Goal: Answer question/provide support: Share knowledge or assist other users

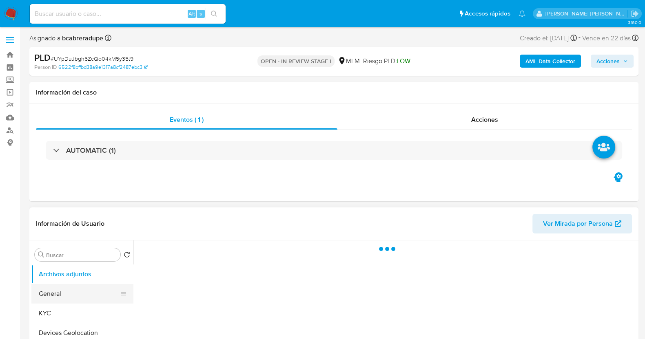
select select "10"
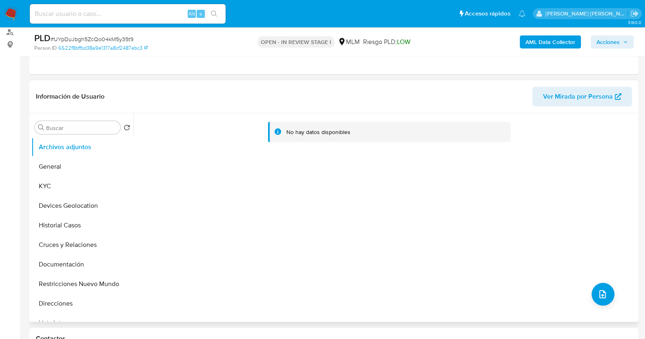
scroll to position [153, 0]
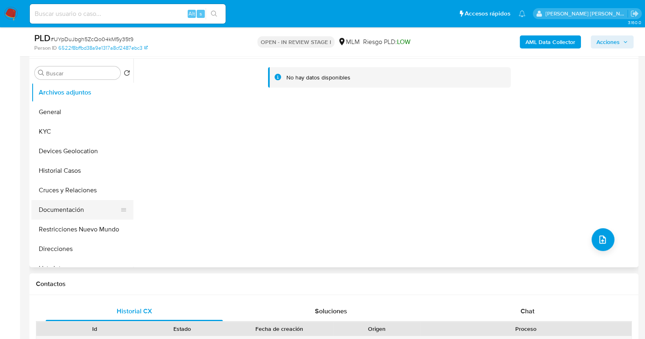
click at [72, 209] on button "Documentación" at bounding box center [78, 210] width 95 height 20
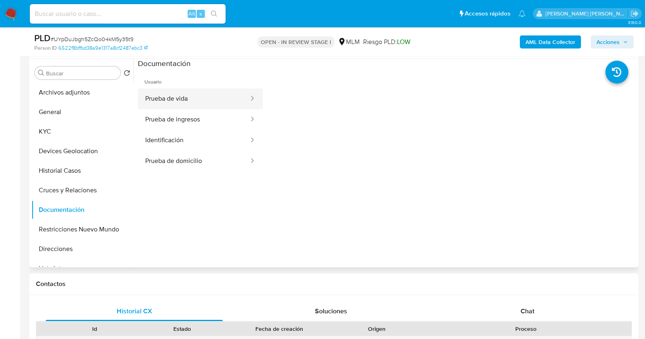
click at [204, 97] on button "Prueba de vida" at bounding box center [194, 98] width 112 height 21
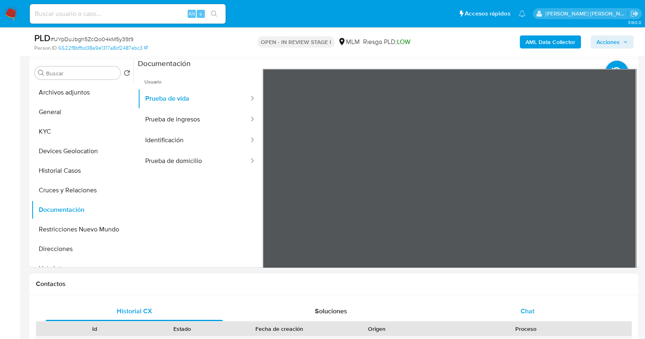
click at [529, 313] on span "Chat" at bounding box center [527, 311] width 14 height 9
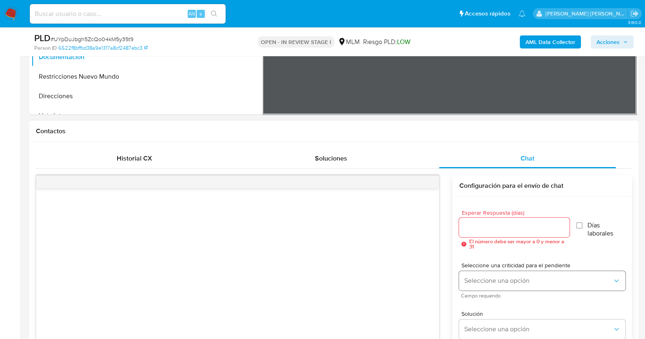
scroll to position [407, 0]
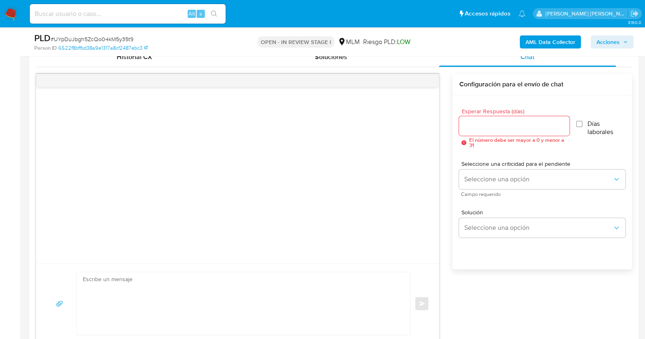
click at [499, 125] on input "Esperar Respuesta (días)" at bounding box center [514, 126] width 110 height 11
type input "2"
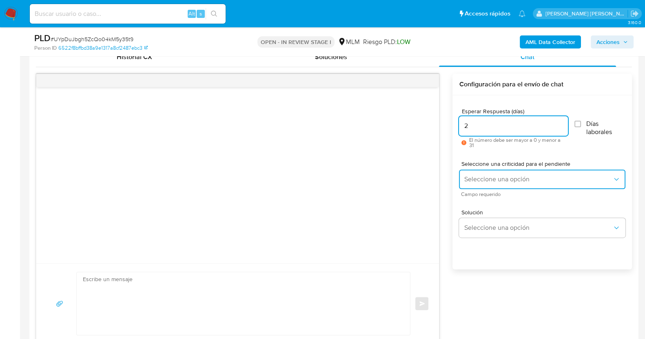
click at [528, 182] on span "Seleccione una opción" at bounding box center [538, 179] width 148 height 8
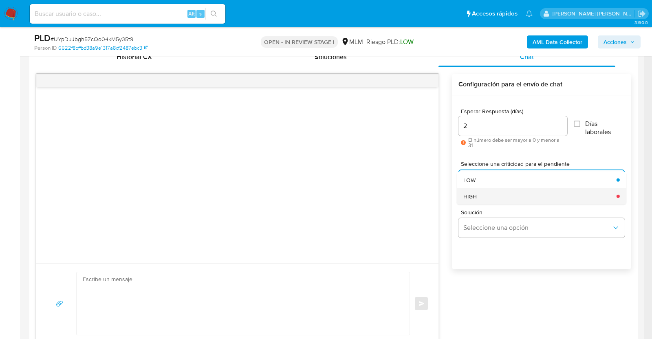
click at [494, 196] on div "HIGH" at bounding box center [538, 196] width 148 height 16
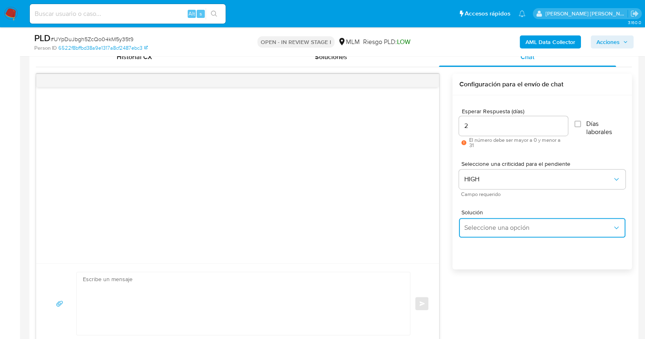
drag, startPoint x: 496, startPoint y: 234, endPoint x: 499, endPoint y: 227, distance: 7.3
click at [497, 232] on button "Seleccione una opción" at bounding box center [542, 228] width 166 height 20
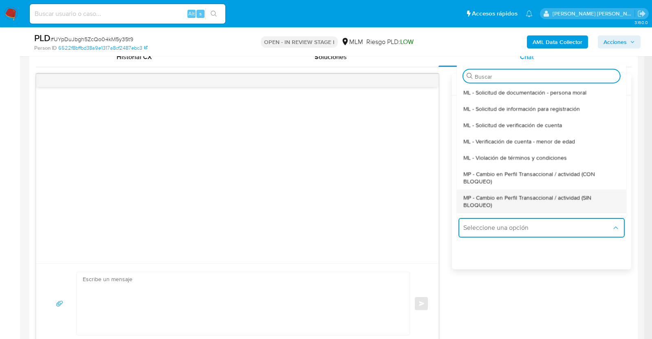
click at [496, 199] on span "MP - Cambio en Perfil Transaccional / actividad (SIN BLOQUEO)" at bounding box center [540, 201] width 152 height 15
type textarea "Estimado ,Te comunicamos que se ha identificado un cambio en el uso habitual de…"
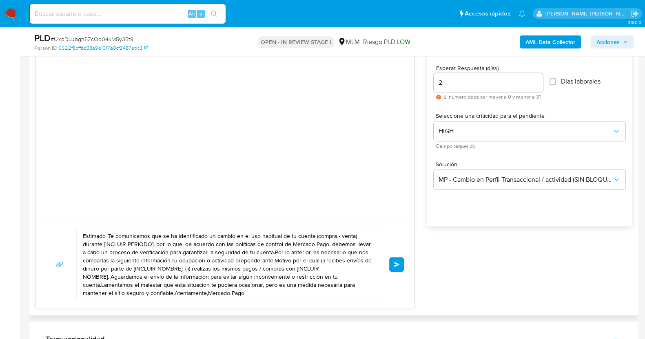
scroll to position [510, 0]
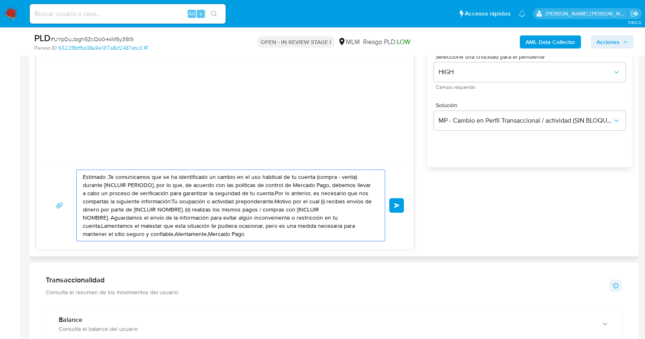
drag, startPoint x: 246, startPoint y: 233, endPoint x: 82, endPoint y: 178, distance: 172.9
click at [82, 178] on div "Estimado ,Te comunicamos que se ha identificado un cambio en el uso habitual de…" at bounding box center [229, 205] width 304 height 71
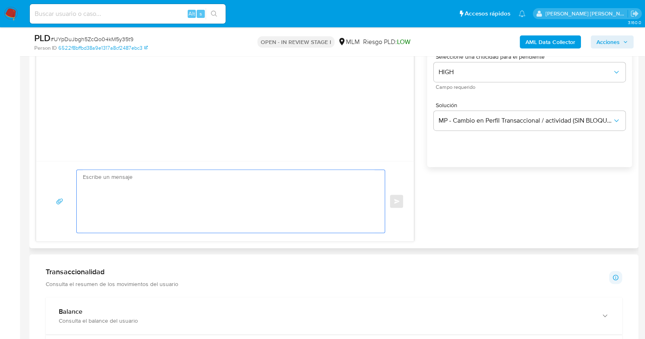
paste textarea "Estimado Elias, Te comunicamos que se ha identificado un cambio en el uso habit…"
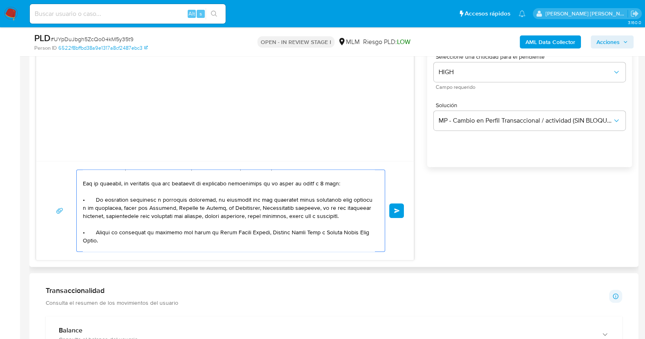
scroll to position [0, 0]
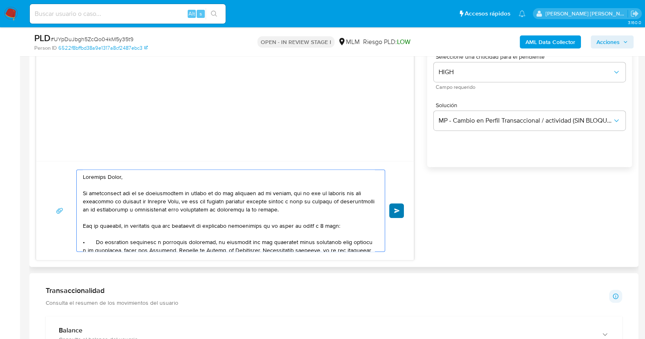
type textarea "Estimado Elias, Te comunicamos que se ha identificado un cambio en el uso habit…"
click at [400, 209] on button "Enviar" at bounding box center [396, 210] width 15 height 15
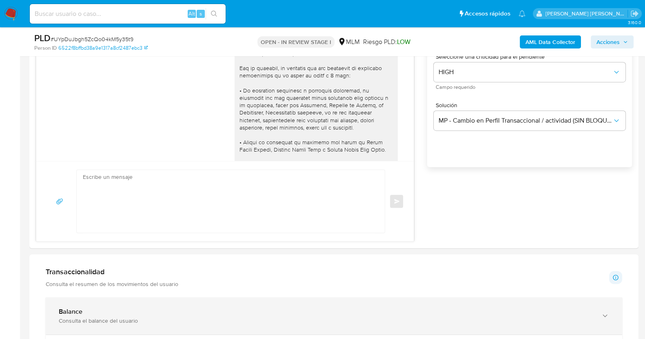
scroll to position [122, 0]
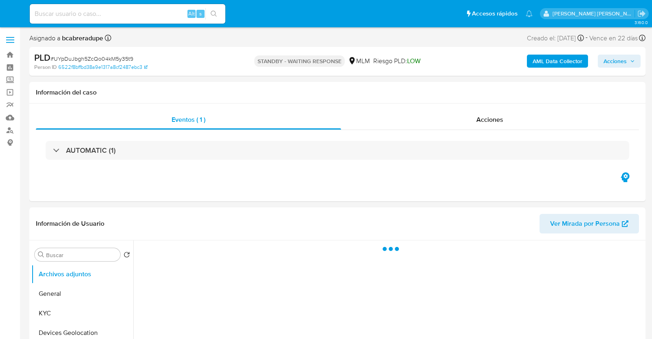
select select "10"
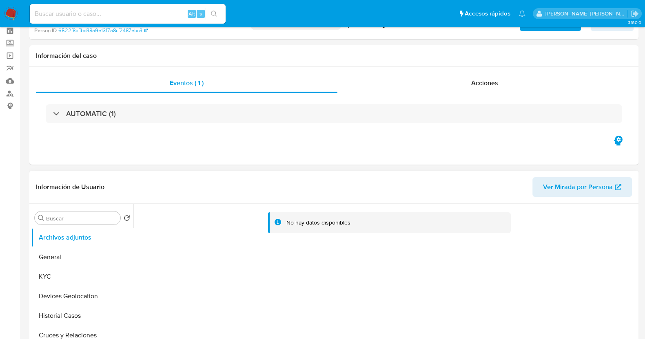
scroll to position [51, 0]
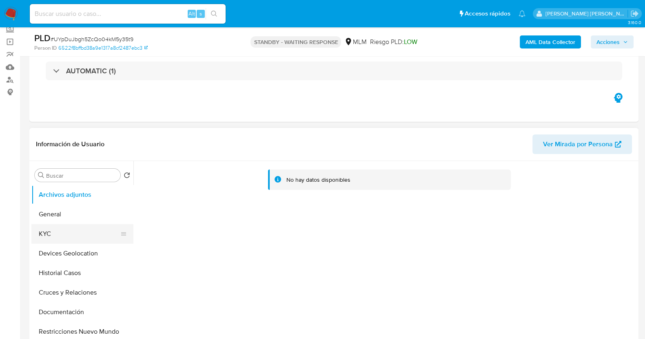
click at [77, 235] on button "KYC" at bounding box center [78, 234] width 95 height 20
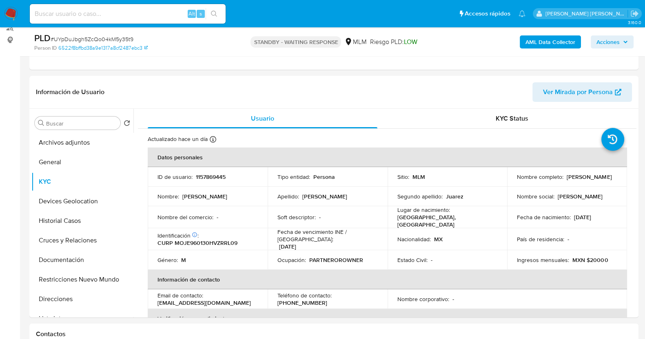
scroll to position [203, 0]
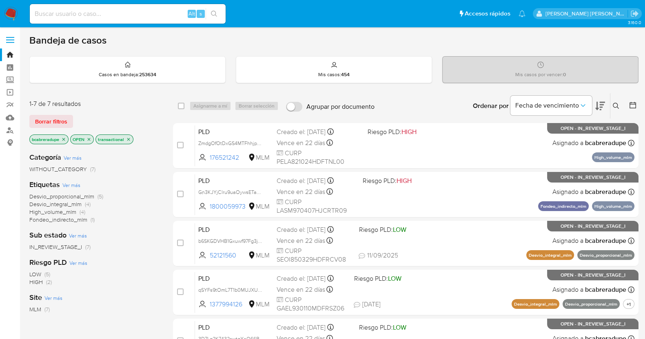
click at [65, 139] on icon "close-filter" at bounding box center [63, 139] width 5 height 5
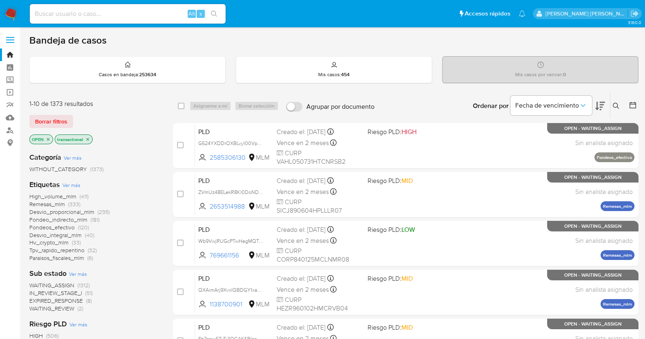
click at [618, 104] on icon at bounding box center [615, 106] width 7 height 7
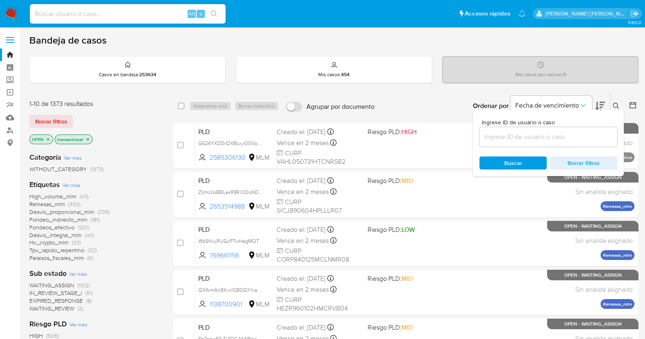
click at [528, 136] on input at bounding box center [548, 137] width 138 height 11
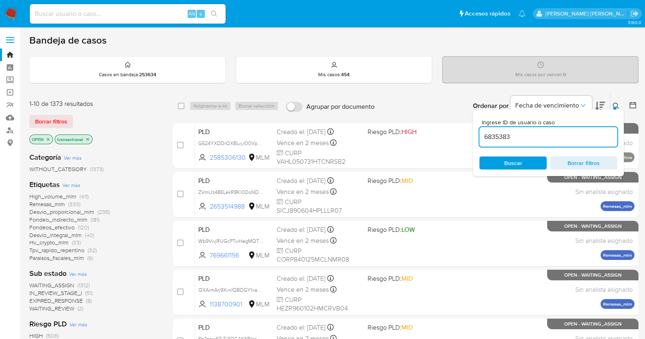
type input "6835383"
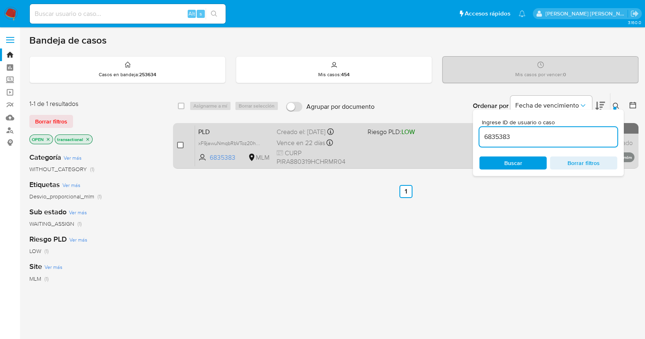
click at [182, 143] on input "checkbox" at bounding box center [180, 145] width 7 height 7
checkbox input "true"
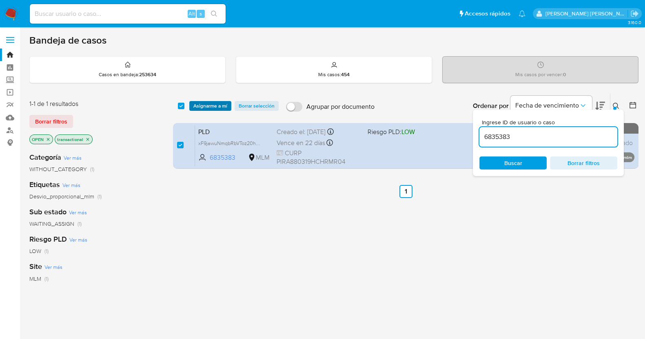
click at [211, 107] on span "Asignarme a mí" at bounding box center [210, 106] width 34 height 8
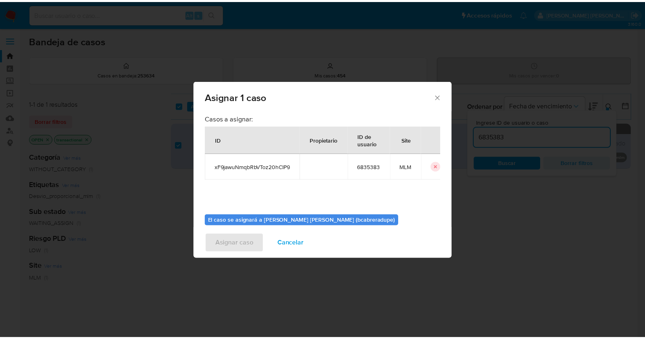
scroll to position [42, 0]
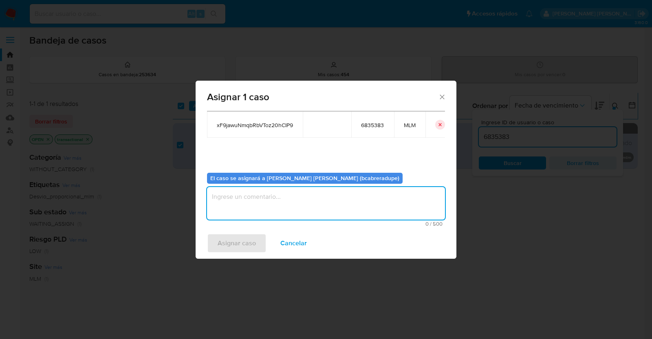
click at [326, 201] on textarea "assign-modal" at bounding box center [326, 203] width 238 height 33
type textarea "BJCD"
click at [225, 241] on span "Asignar caso" at bounding box center [237, 243] width 38 height 18
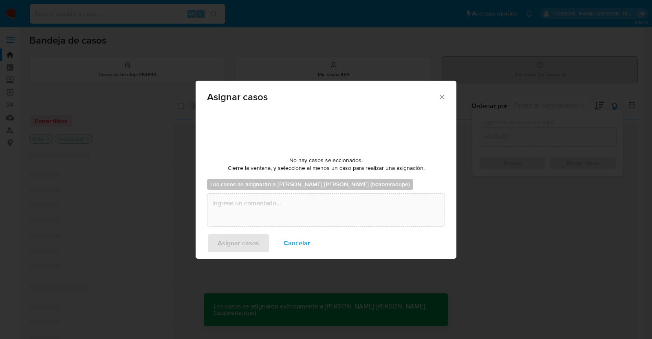
checkbox input "false"
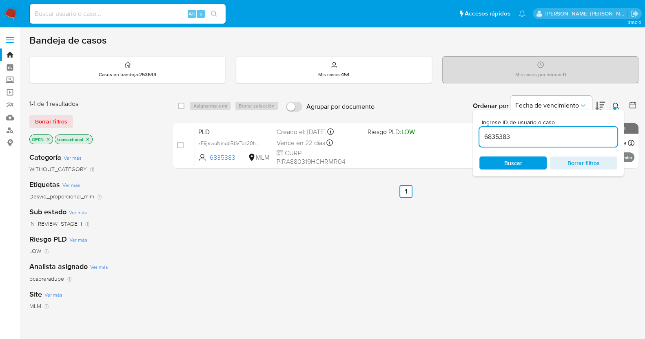
click at [53, 277] on span "bcabreradupe" at bounding box center [46, 279] width 35 height 8
click at [8, 57] on link "Bandeja" at bounding box center [48, 55] width 97 height 13
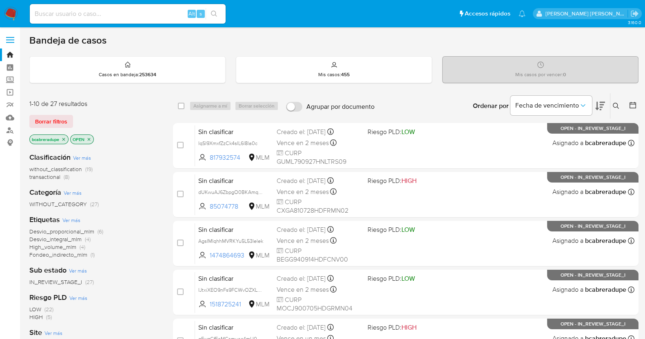
click at [58, 176] on span "transactional" at bounding box center [44, 177] width 31 height 8
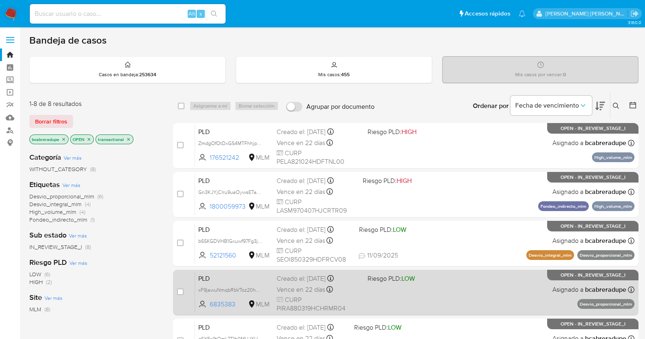
click at [303, 278] on div "Creado el: 12/08/2025 Creado el: 12/08/2025 02:04:26" at bounding box center [318, 278] width 84 height 9
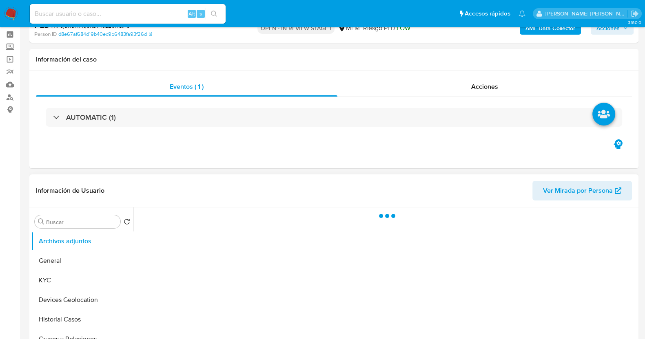
scroll to position [102, 0]
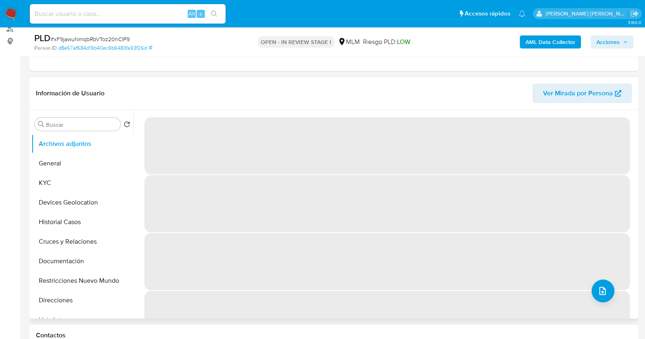
select select "10"
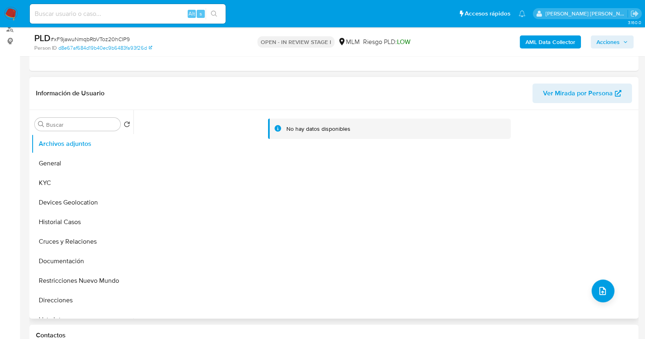
click at [104, 38] on span "# xF9jawuNmqbRbVToz20hCIP9" at bounding box center [90, 39] width 79 height 8
copy span "xF9jawuNmqbRbVToz20hCIP9"
drag, startPoint x: 69, startPoint y: 180, endPoint x: 104, endPoint y: 175, distance: 35.0
click at [70, 180] on button "KYC" at bounding box center [78, 183] width 95 height 20
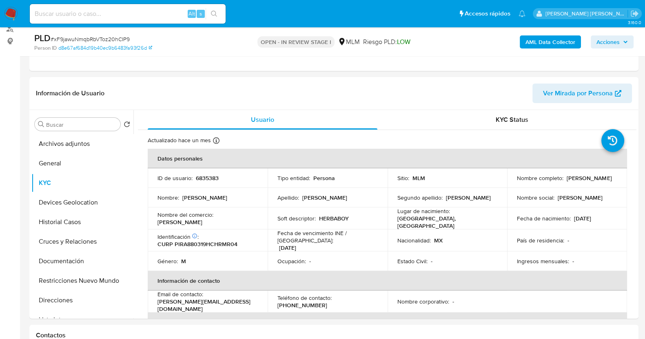
click at [209, 178] on p "6835383" at bounding box center [207, 177] width 23 height 7
click at [208, 178] on p "6835383" at bounding box center [207, 177] width 23 height 7
copy p "6835383"
drag, startPoint x: 514, startPoint y: 181, endPoint x: 586, endPoint y: 181, distance: 71.8
click at [586, 181] on div "Nombre completo : [PERSON_NAME]" at bounding box center [566, 177] width 100 height 7
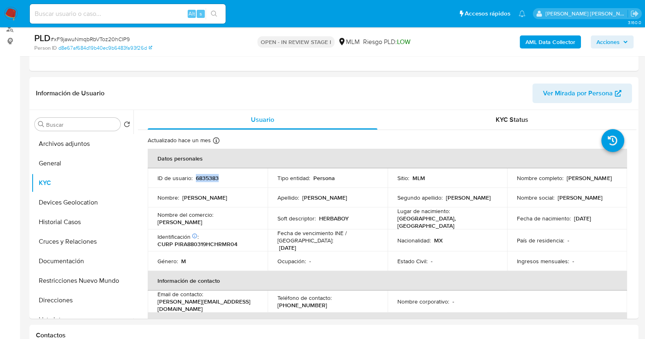
copy p "[PERSON_NAME]"
click at [74, 221] on button "Historial Casos" at bounding box center [78, 222] width 95 height 20
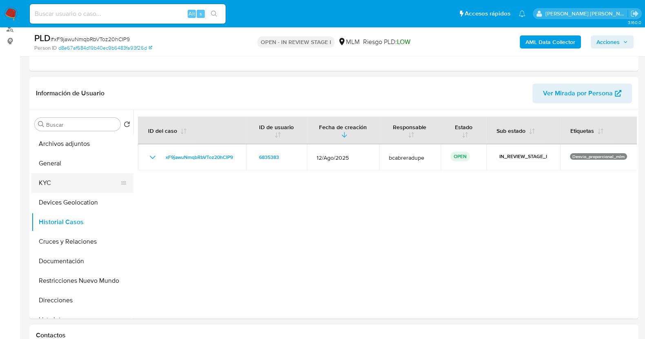
click at [46, 179] on button "KYC" at bounding box center [78, 183] width 95 height 20
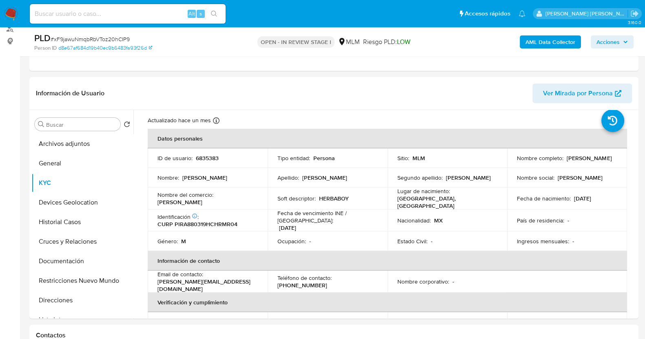
scroll to position [0, 0]
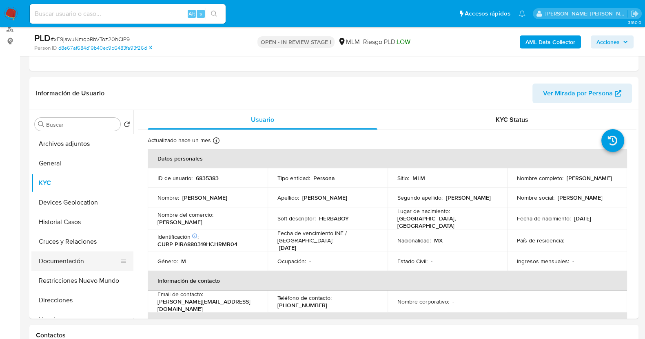
click at [82, 255] on button "Documentación" at bounding box center [78, 262] width 95 height 20
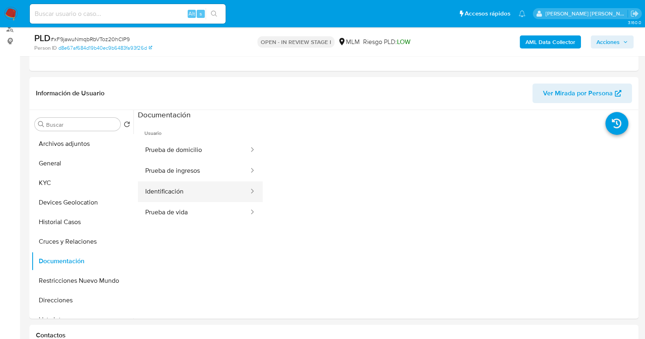
click at [211, 190] on button "Identificación" at bounding box center [194, 191] width 112 height 21
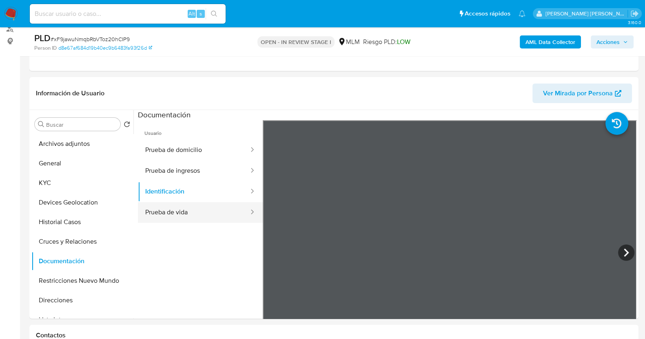
click at [196, 217] on button "Prueba de vida" at bounding box center [194, 212] width 112 height 21
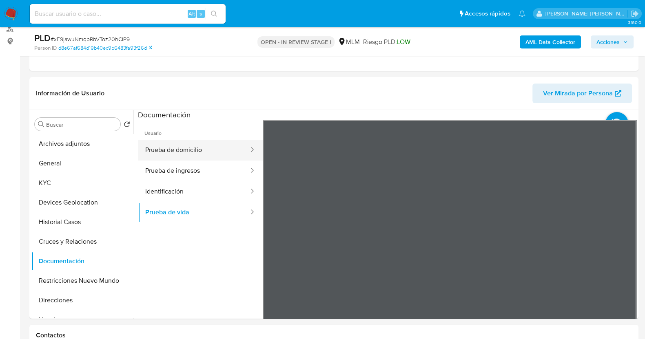
click at [205, 154] on button "Prueba de domicilio" at bounding box center [194, 150] width 112 height 21
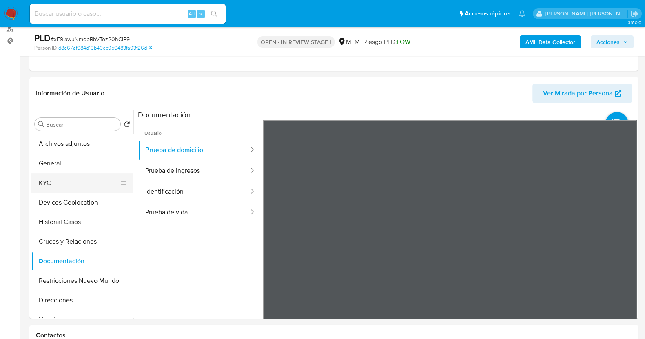
click at [49, 182] on button "KYC" at bounding box center [78, 183] width 95 height 20
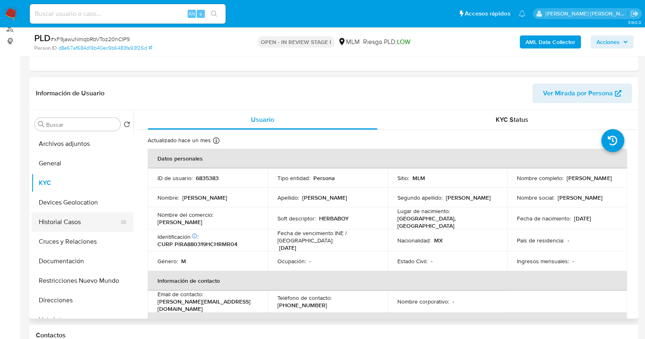
click at [55, 224] on button "Historial Casos" at bounding box center [78, 222] width 95 height 20
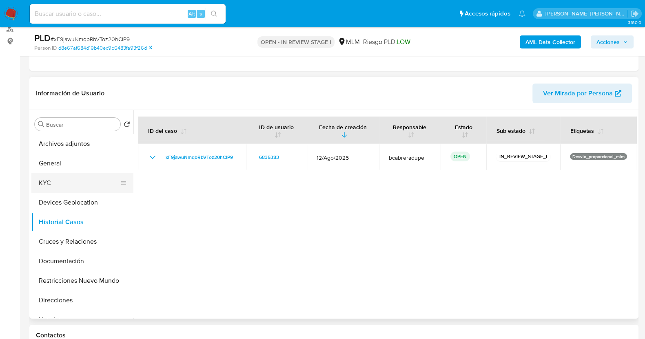
click at [55, 184] on button "KYC" at bounding box center [78, 183] width 95 height 20
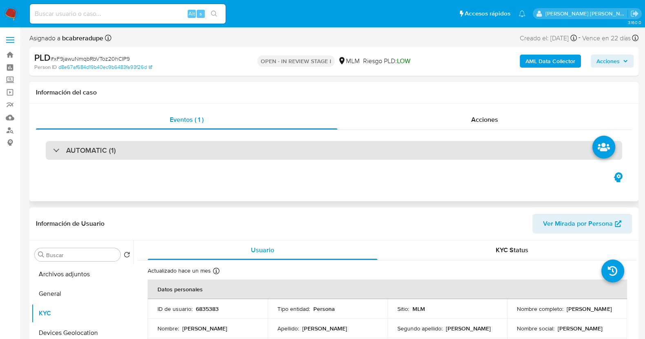
click at [84, 147] on h3 "AUTOMATIC (1)" at bounding box center [91, 150] width 50 height 9
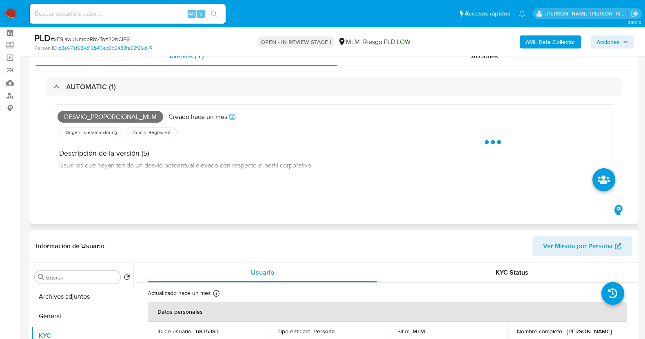
scroll to position [51, 0]
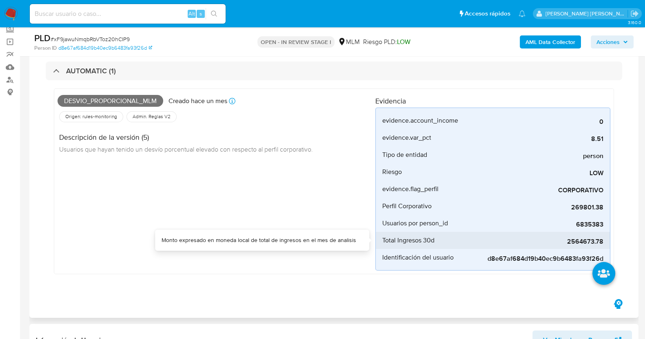
drag, startPoint x: 568, startPoint y: 241, endPoint x: 603, endPoint y: 240, distance: 35.1
click at [603, 240] on li "Total Ingresos 30d 2564673.78" at bounding box center [492, 240] width 234 height 17
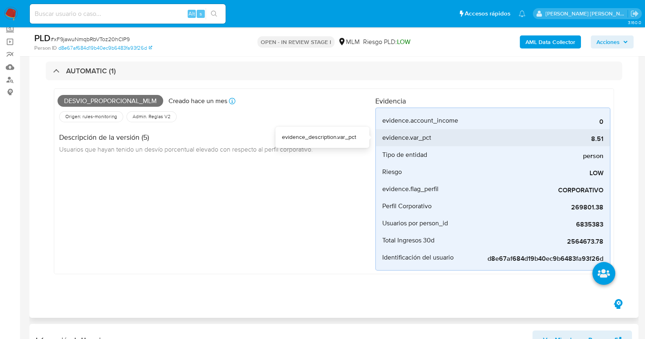
drag, startPoint x: 591, startPoint y: 139, endPoint x: 604, endPoint y: 139, distance: 13.0
click at [604, 139] on li "evidence.var_pct 8.51" at bounding box center [492, 137] width 234 height 17
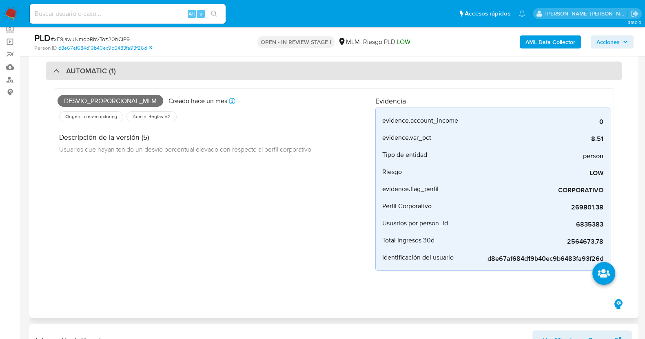
click at [59, 67] on div "AUTOMATIC (1)" at bounding box center [84, 70] width 63 height 9
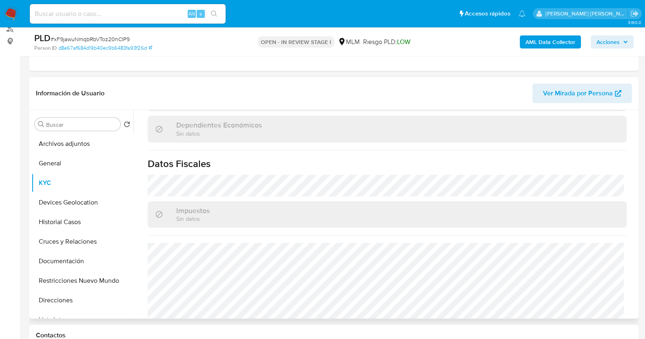
scroll to position [510, 0]
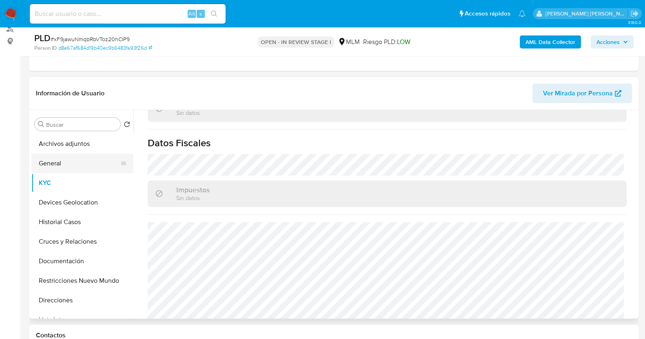
click at [58, 162] on button "General" at bounding box center [78, 164] width 95 height 20
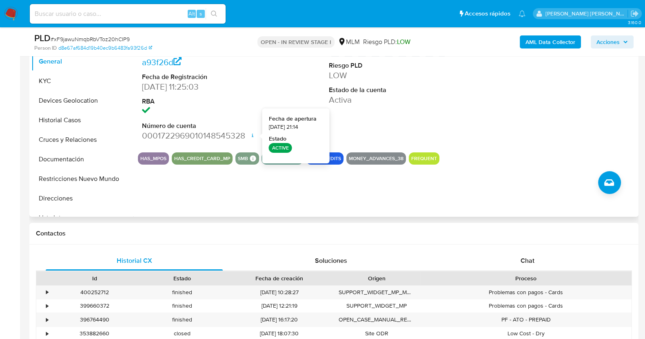
scroll to position [153, 0]
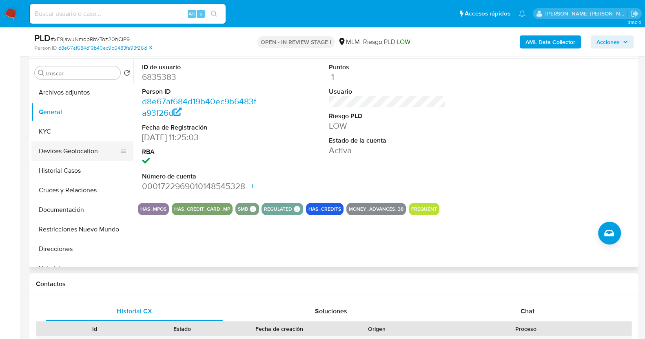
click at [88, 150] on button "Devices Geolocation" at bounding box center [78, 151] width 95 height 20
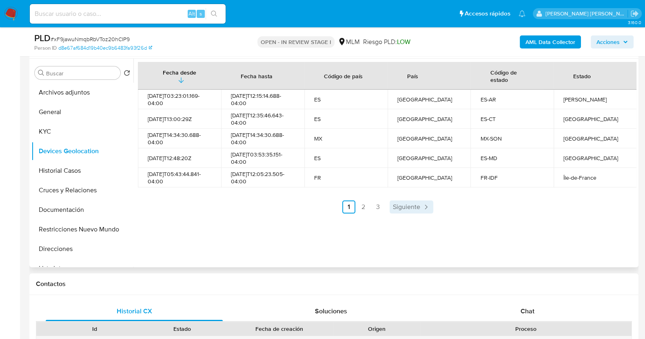
click at [418, 207] on span "Siguiente" at bounding box center [406, 207] width 27 height 7
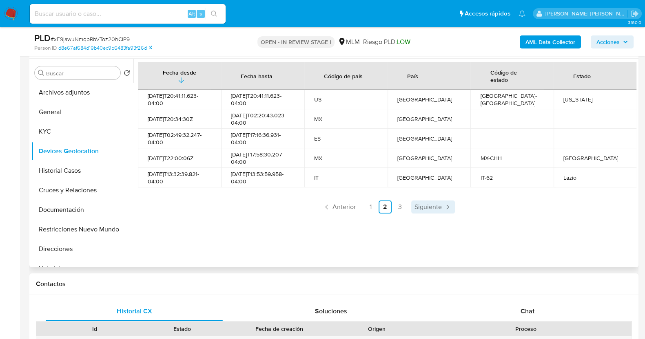
click at [434, 206] on span "Siguiente" at bounding box center [427, 207] width 27 height 7
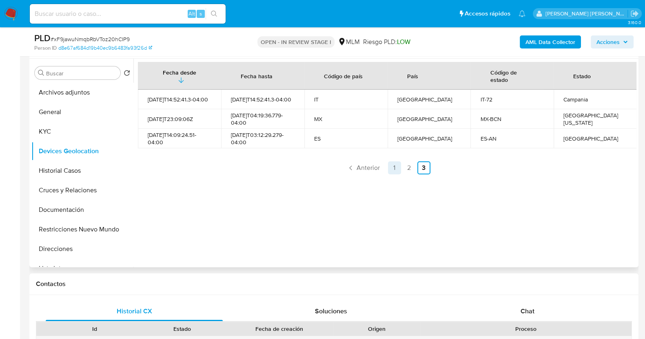
click at [391, 166] on link "1" at bounding box center [394, 167] width 13 height 13
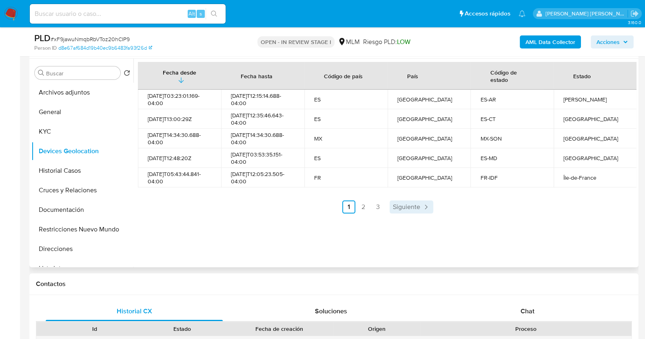
click at [418, 204] on span "Siguiente" at bounding box center [406, 207] width 27 height 7
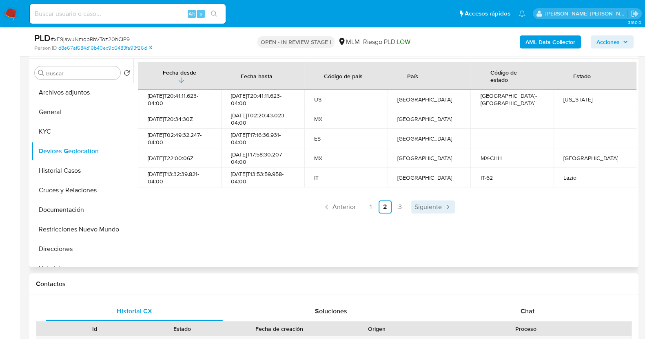
click at [429, 207] on span "Siguiente" at bounding box center [427, 207] width 27 height 7
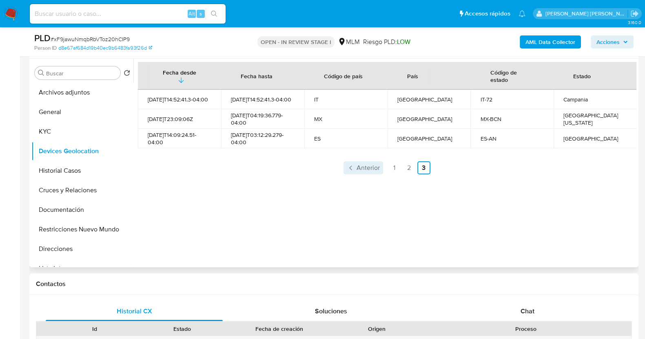
click at [362, 170] on span "Anterior" at bounding box center [367, 168] width 23 height 7
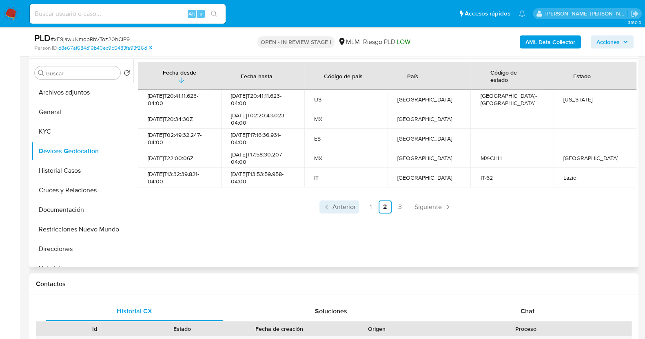
click at [346, 207] on span "Anterior" at bounding box center [343, 207] width 23 height 7
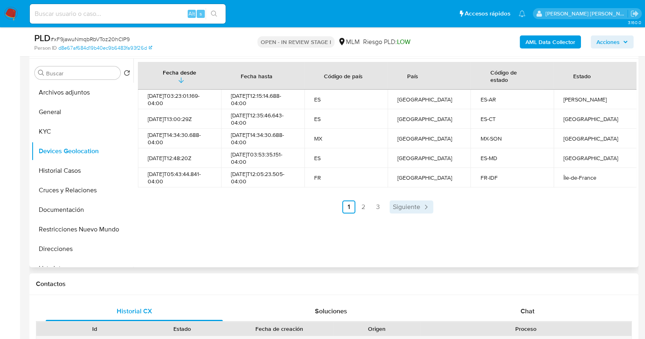
click at [405, 209] on span "Siguiente" at bounding box center [406, 207] width 27 height 7
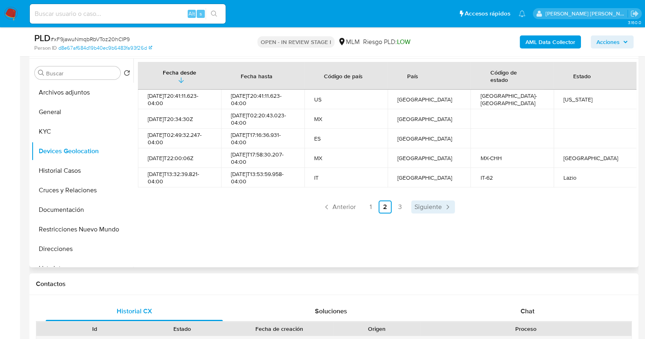
click at [418, 207] on span "Siguiente" at bounding box center [427, 207] width 27 height 7
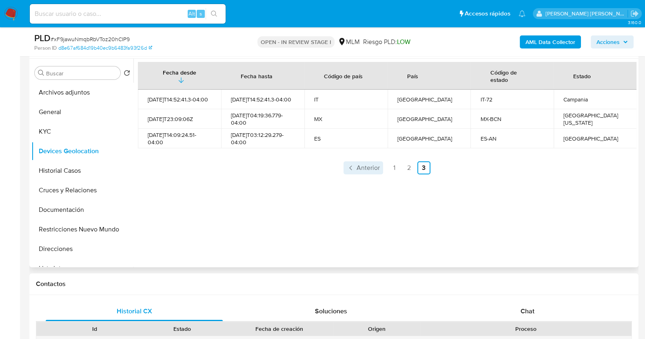
click at [363, 168] on span "Anterior" at bounding box center [367, 168] width 23 height 7
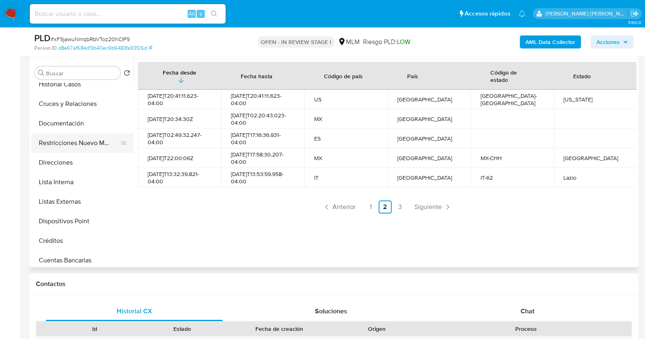
scroll to position [102, 0]
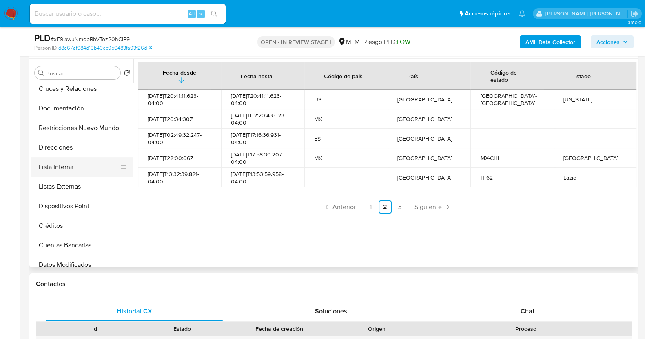
drag, startPoint x: 71, startPoint y: 166, endPoint x: 77, endPoint y: 167, distance: 6.2
click at [71, 166] on button "Lista Interna" at bounding box center [78, 167] width 95 height 20
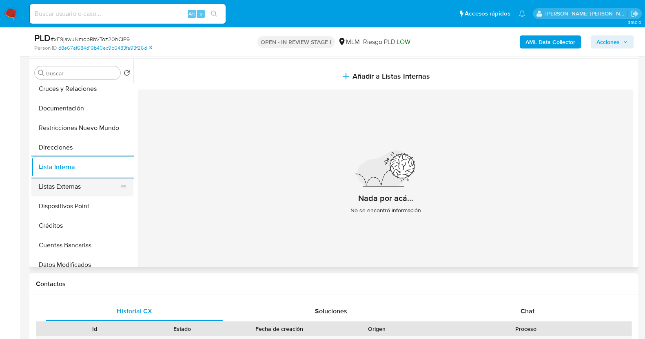
click at [64, 192] on button "Listas Externas" at bounding box center [78, 187] width 95 height 20
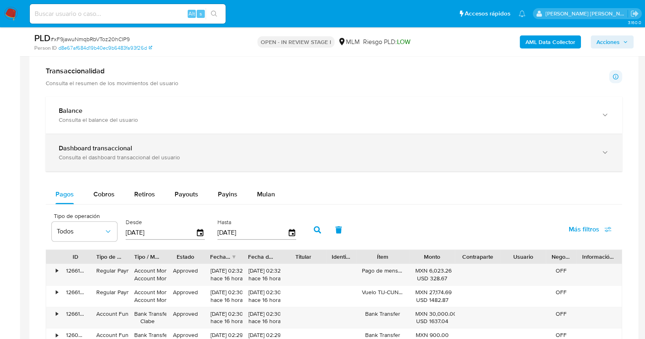
scroll to position [510, 0]
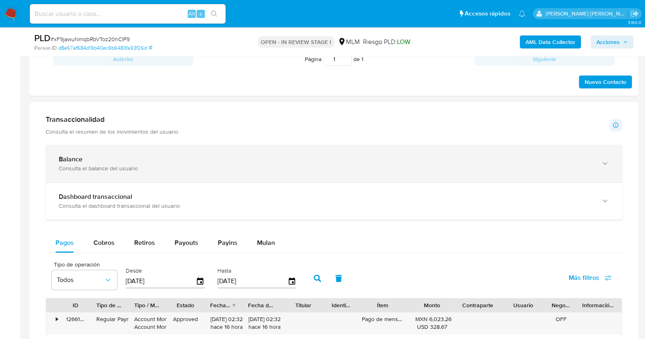
click at [599, 162] on div "button" at bounding box center [604, 163] width 10 height 17
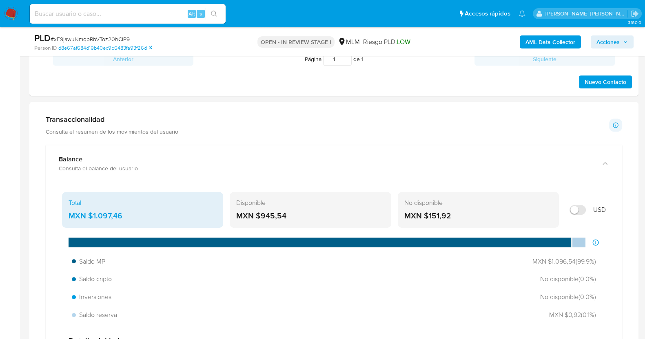
scroll to position [561, 0]
